Goal: Task Accomplishment & Management: Manage account settings

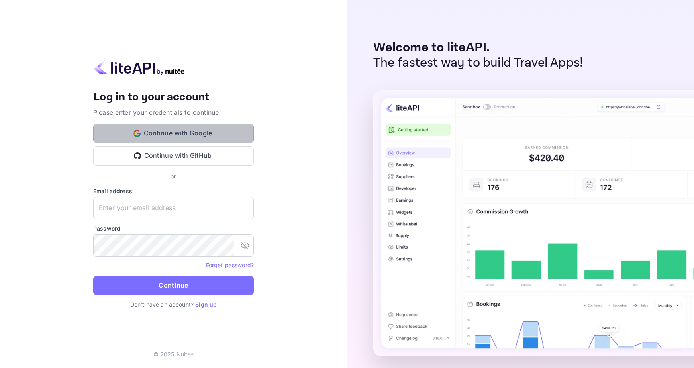
click at [217, 132] on button "Continue with Google" at bounding box center [173, 133] width 161 height 19
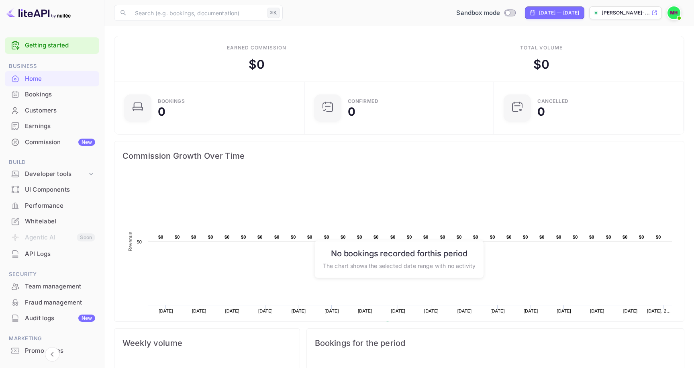
scroll to position [35, 0]
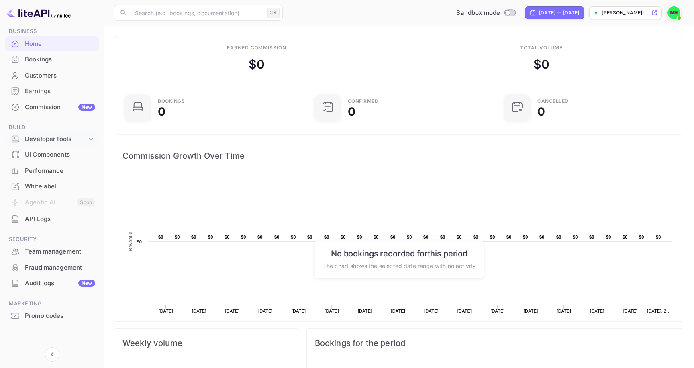
click at [39, 142] on div "Developer tools" at bounding box center [56, 139] width 62 height 9
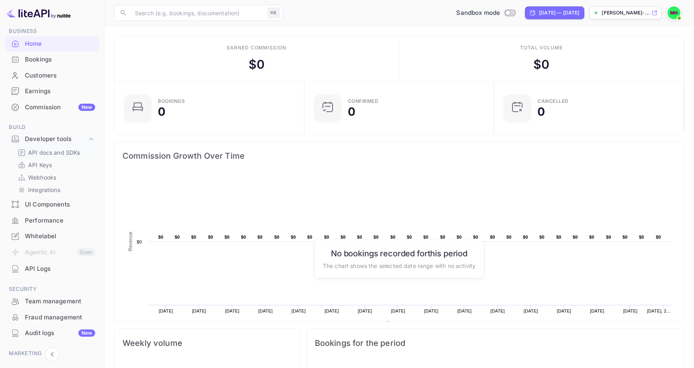
click at [39, 149] on p "API docs and SDKs" at bounding box center [54, 152] width 52 height 8
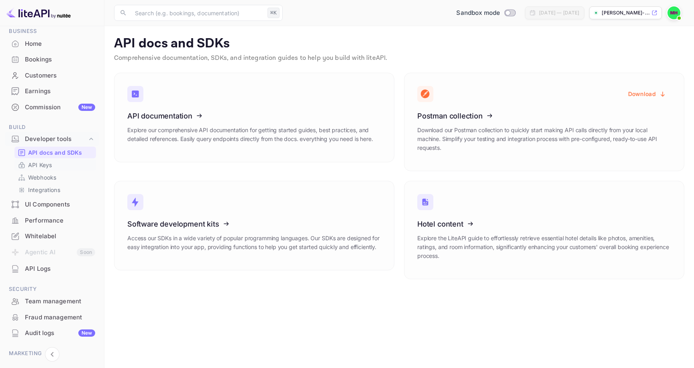
click at [39, 164] on p "API Keys" at bounding box center [40, 165] width 24 height 8
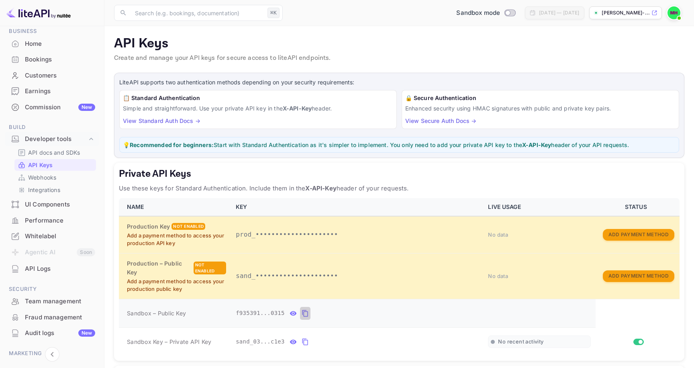
click at [302, 309] on icon "private api keys table" at bounding box center [305, 314] width 7 height 10
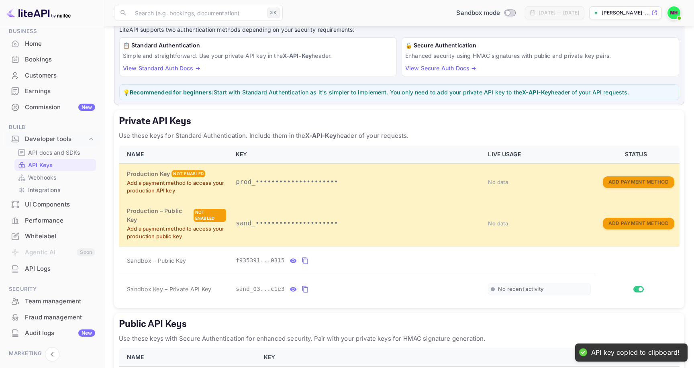
scroll to position [55, 0]
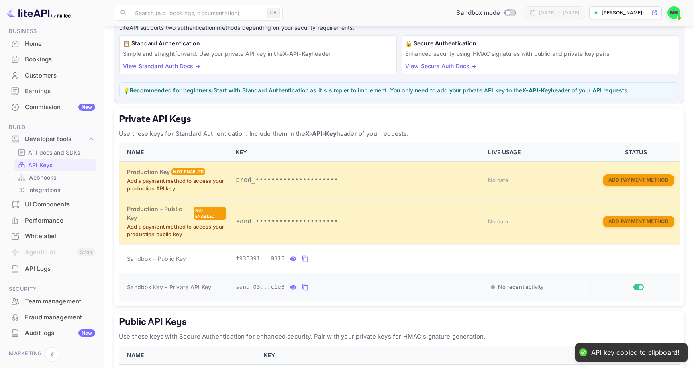
click at [301, 281] on button "private api keys table" at bounding box center [305, 287] width 10 height 13
click at [306, 282] on icon "private api keys table" at bounding box center [305, 287] width 7 height 10
